Goal: Navigation & Orientation: Find specific page/section

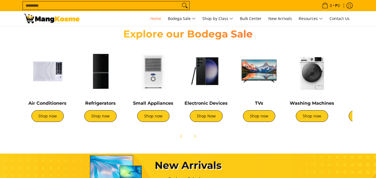
scroll to position [195, 0]
click at [285, 19] on span "New Arrivals" at bounding box center [280, 18] width 24 height 5
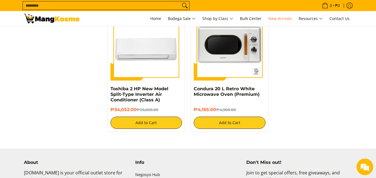
scroll to position [1029, 0]
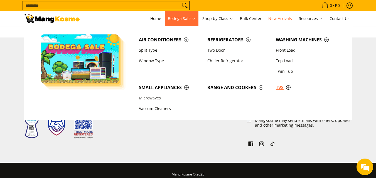
click at [280, 86] on span "TVs" at bounding box center [307, 87] width 63 height 7
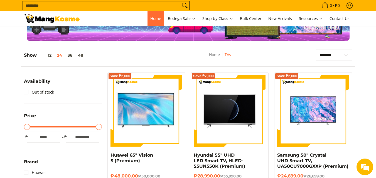
click at [152, 22] on link "Home" at bounding box center [155, 18] width 16 height 15
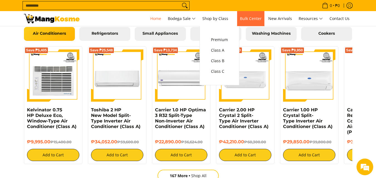
click at [261, 19] on span "Bulk Center" at bounding box center [251, 18] width 22 height 5
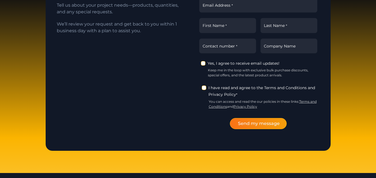
scroll to position [834, 0]
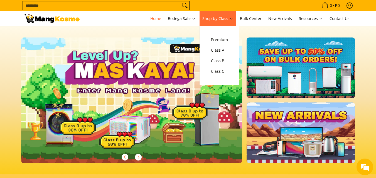
scroll to position [556, 0]
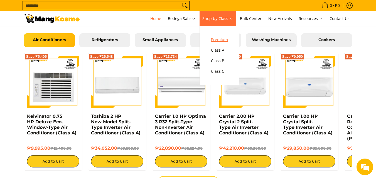
click at [221, 38] on span "Premium" at bounding box center [219, 39] width 17 height 7
